Goal: Task Accomplishment & Management: Complete application form

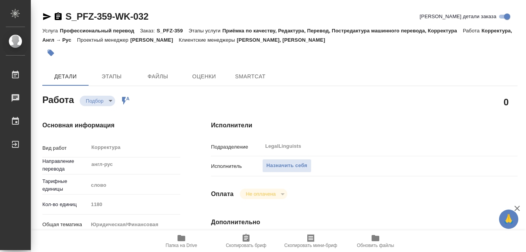
type textarea "x"
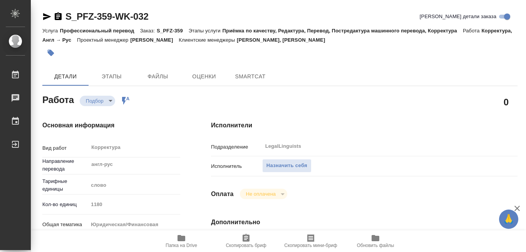
type textarea "x"
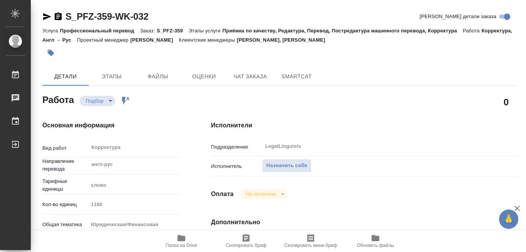
type textarea "x"
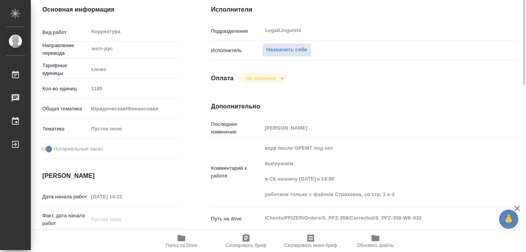
scroll to position [154, 0]
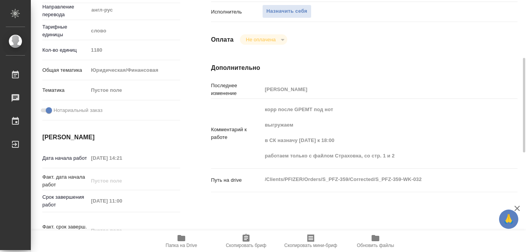
type textarea "x"
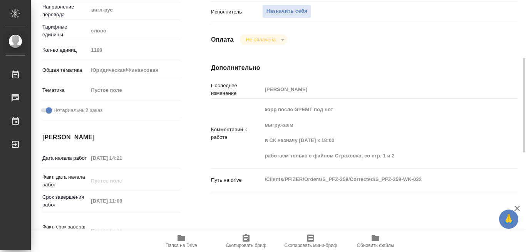
click at [179, 238] on icon "button" at bounding box center [182, 238] width 8 height 6
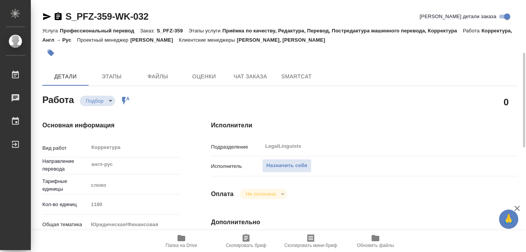
scroll to position [77, 0]
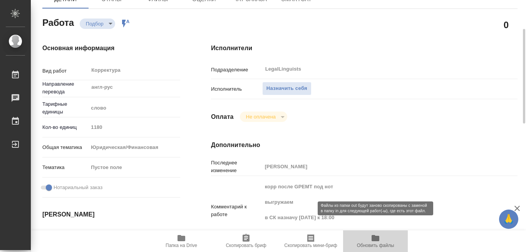
click at [377, 238] on icon "button" at bounding box center [376, 238] width 8 height 6
type textarea "x"
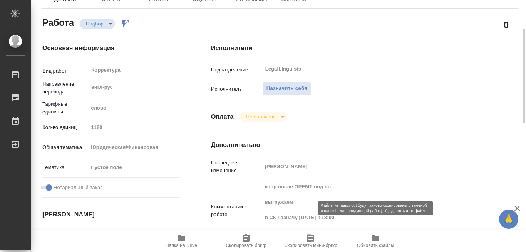
type textarea "x"
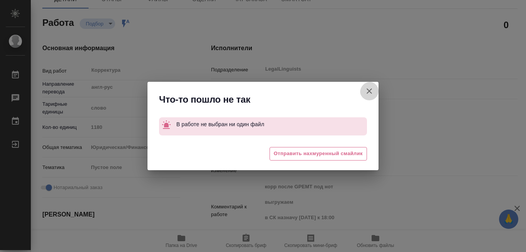
click at [369, 89] on icon "button" at bounding box center [369, 90] width 9 height 9
type textarea "x"
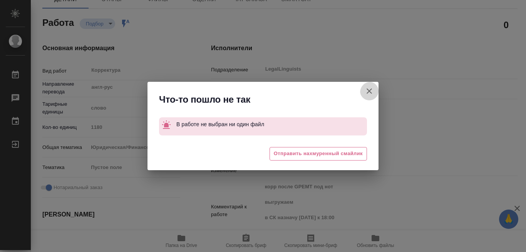
type textarea "x"
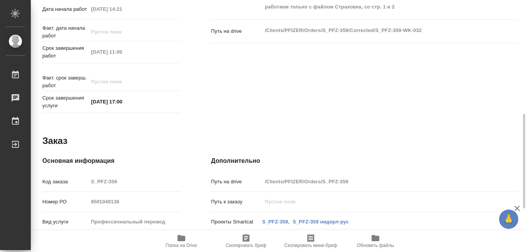
scroll to position [226, 0]
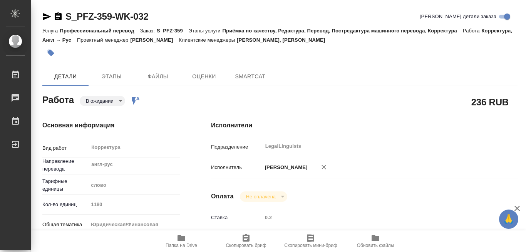
type textarea "x"
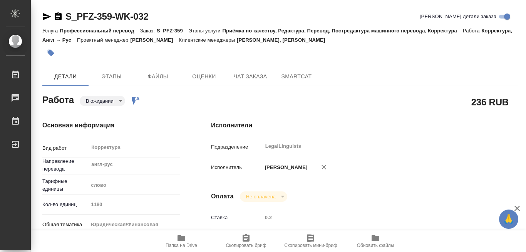
type textarea "x"
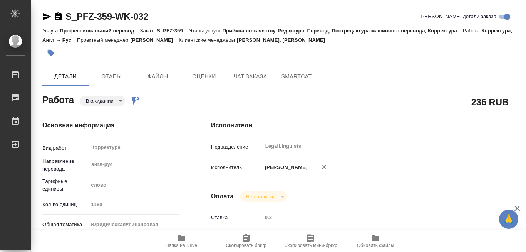
type textarea "x"
